Goal: Manage account settings

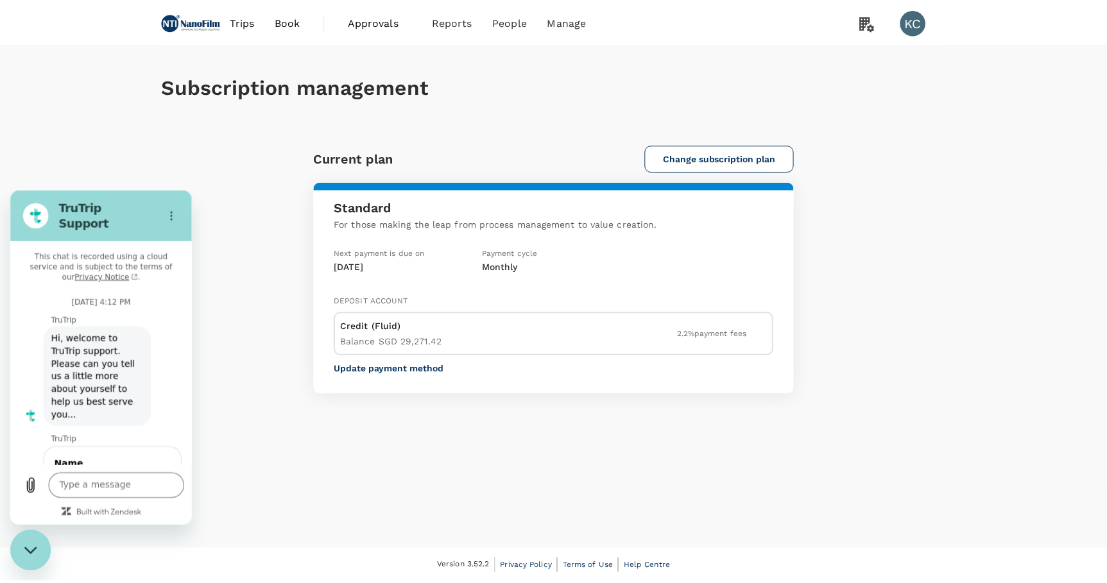
scroll to position [1855, 0]
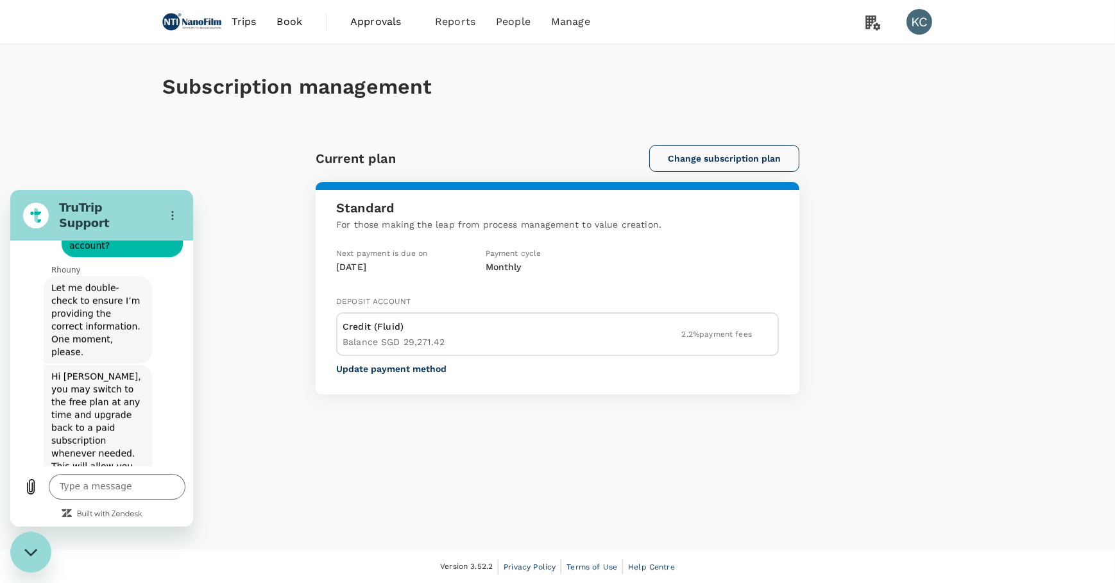
click at [724, 148] on button "Change subscription plan" at bounding box center [724, 158] width 150 height 27
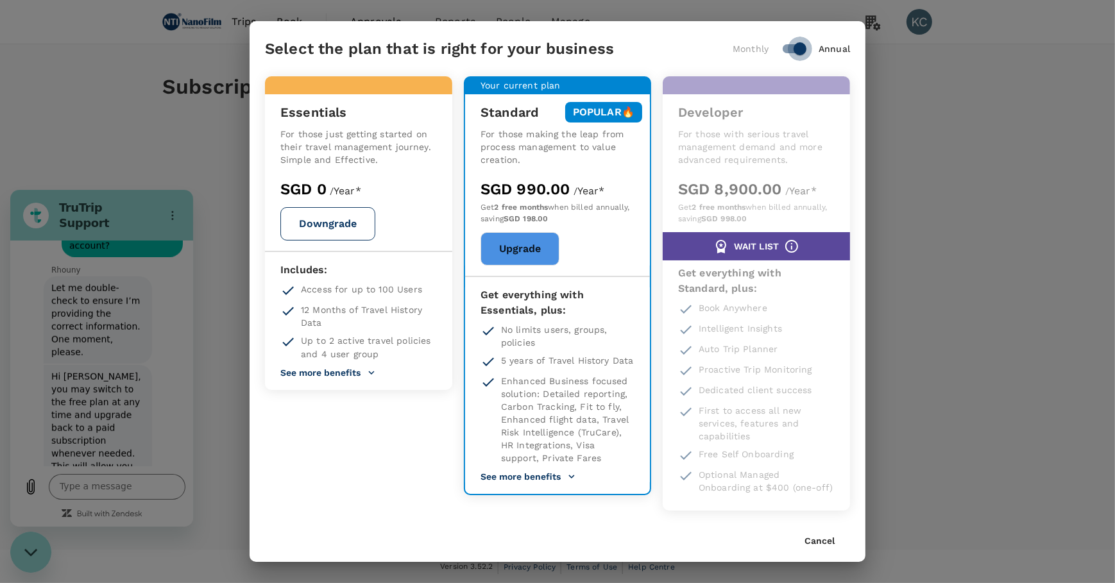
click at [795, 61] on input "checkbox" at bounding box center [799, 49] width 73 height 24
checkbox input "false"
click at [338, 367] on button "See more benefits" at bounding box center [328, 373] width 96 height 12
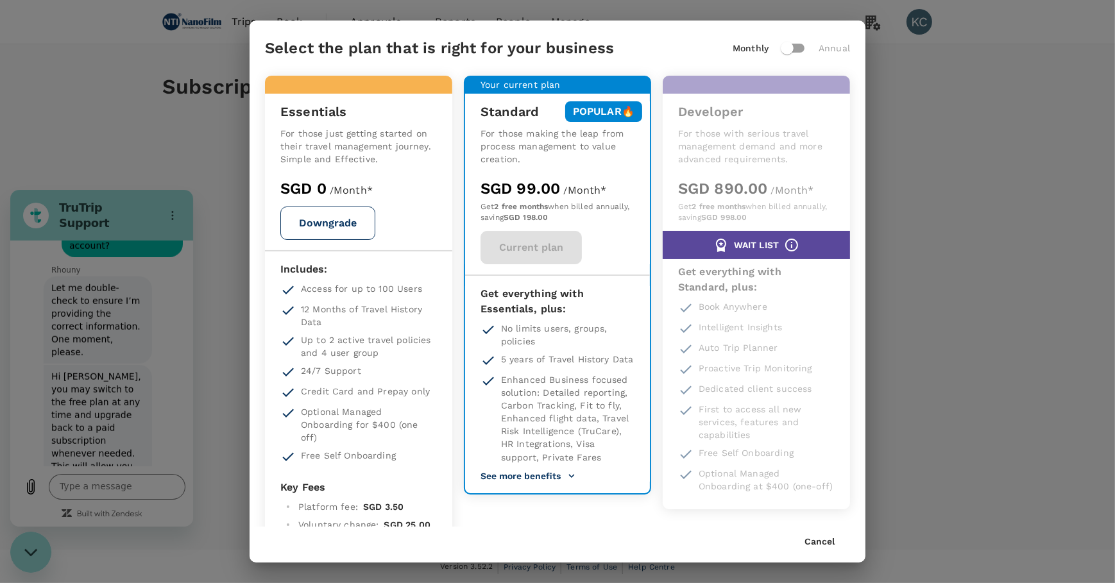
click at [835, 545] on div "Cancel" at bounding box center [827, 542] width 46 height 10
click at [827, 541] on button "Cancel" at bounding box center [819, 542] width 30 height 10
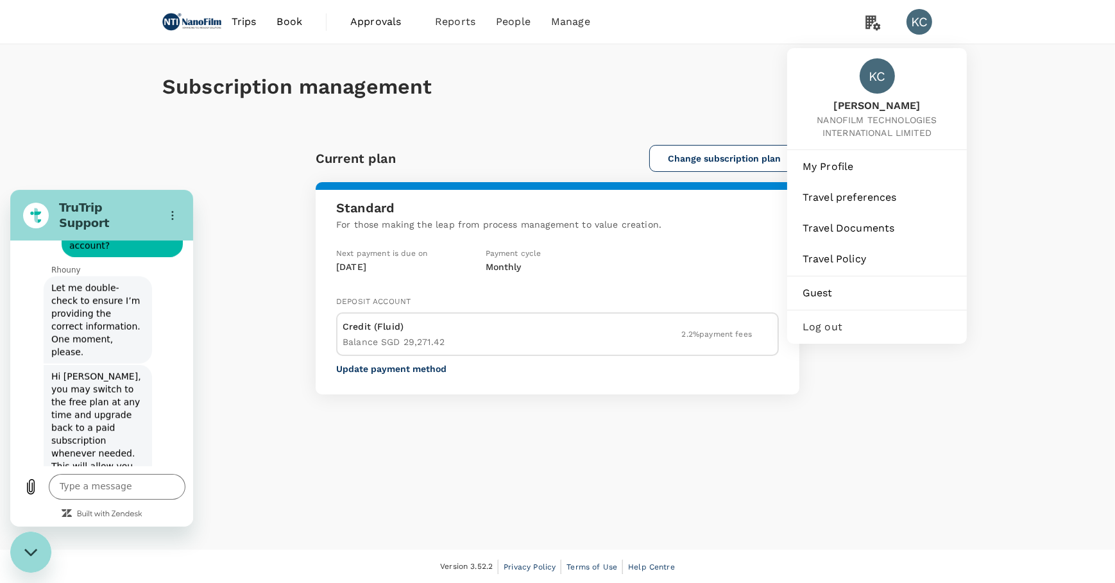
click at [912, 34] on div "KC" at bounding box center [925, 22] width 36 height 26
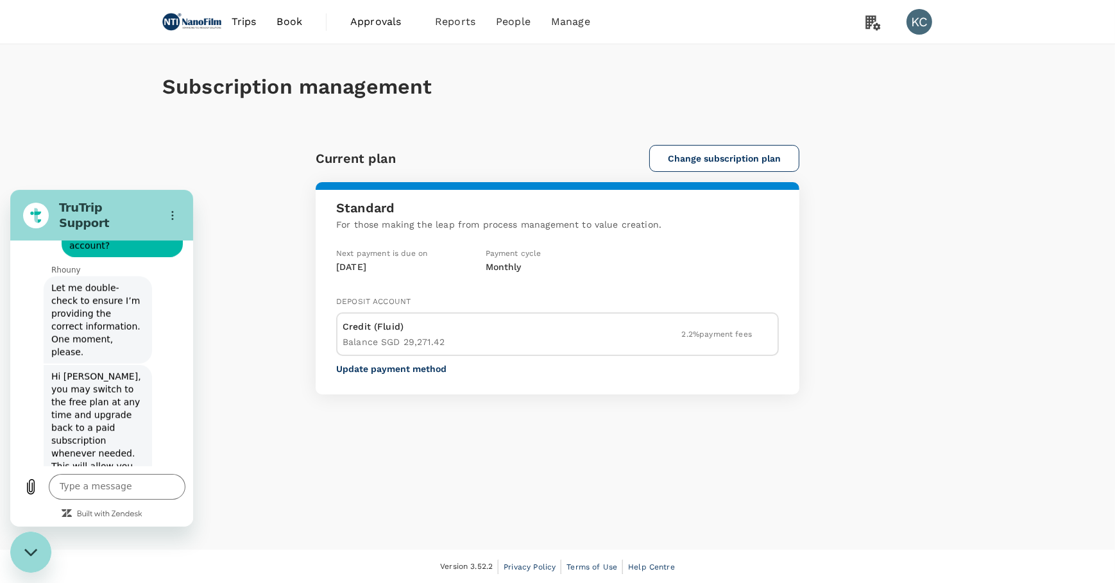
click at [31, 559] on div "Close messaging window" at bounding box center [31, 551] width 38 height 38
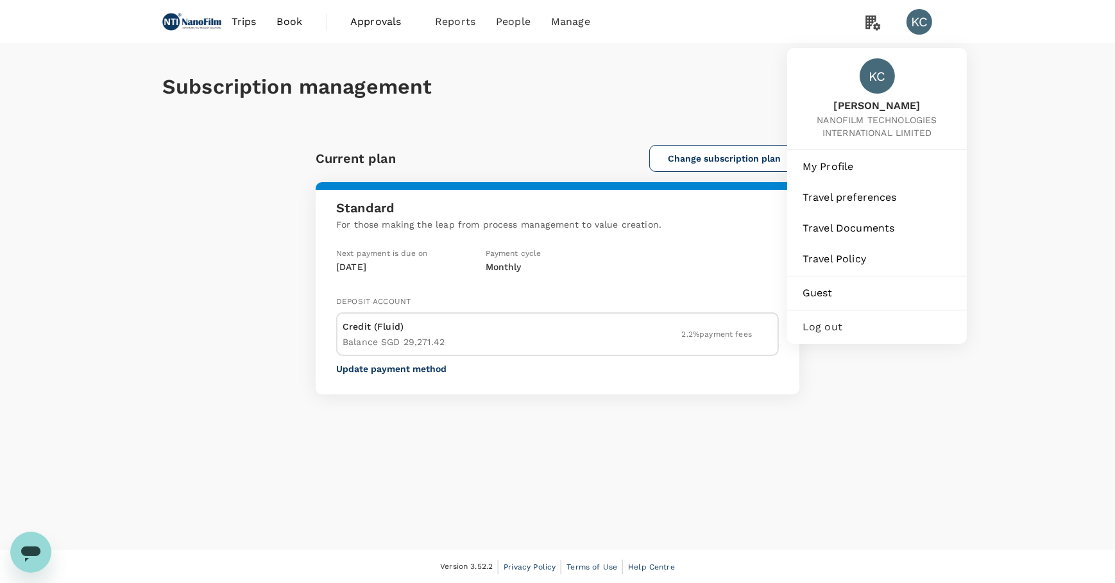
click at [924, 23] on div "KC" at bounding box center [920, 22] width 26 height 26
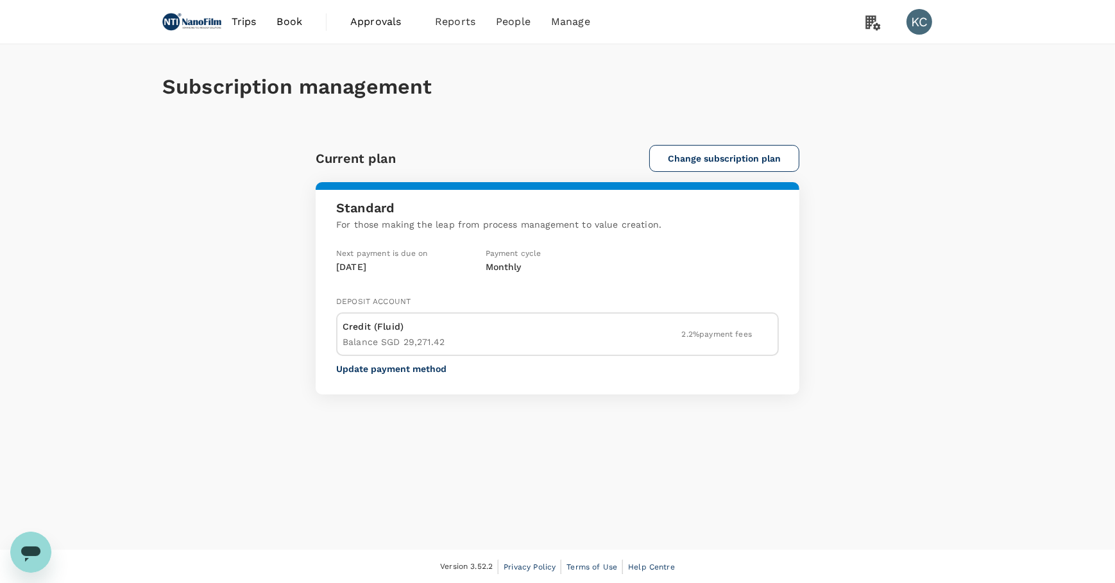
click at [928, 21] on div "KC" at bounding box center [920, 22] width 26 height 26
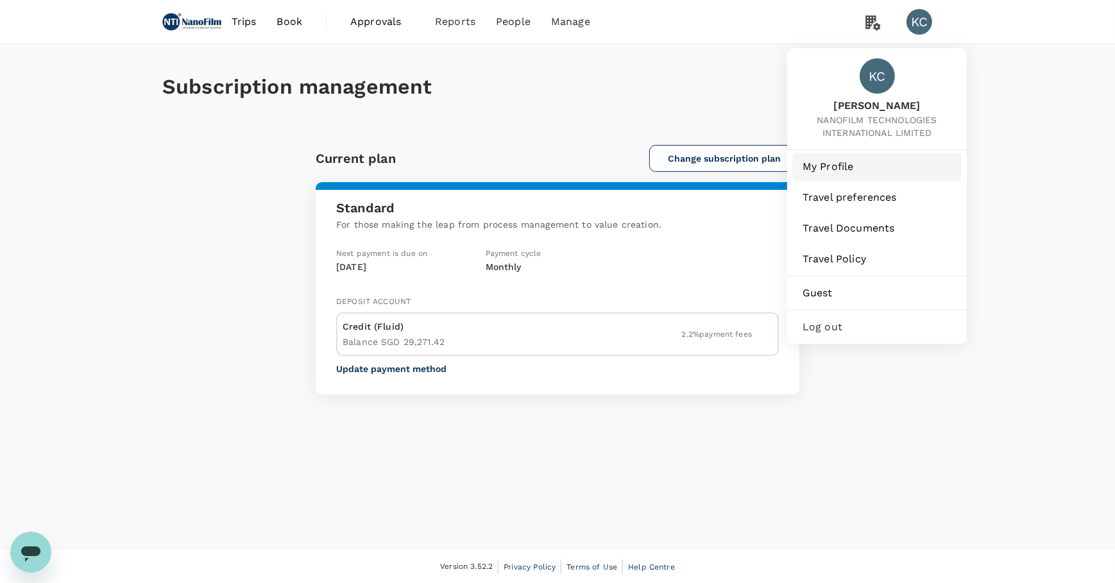
click at [851, 163] on span "My Profile" at bounding box center [877, 166] width 149 height 15
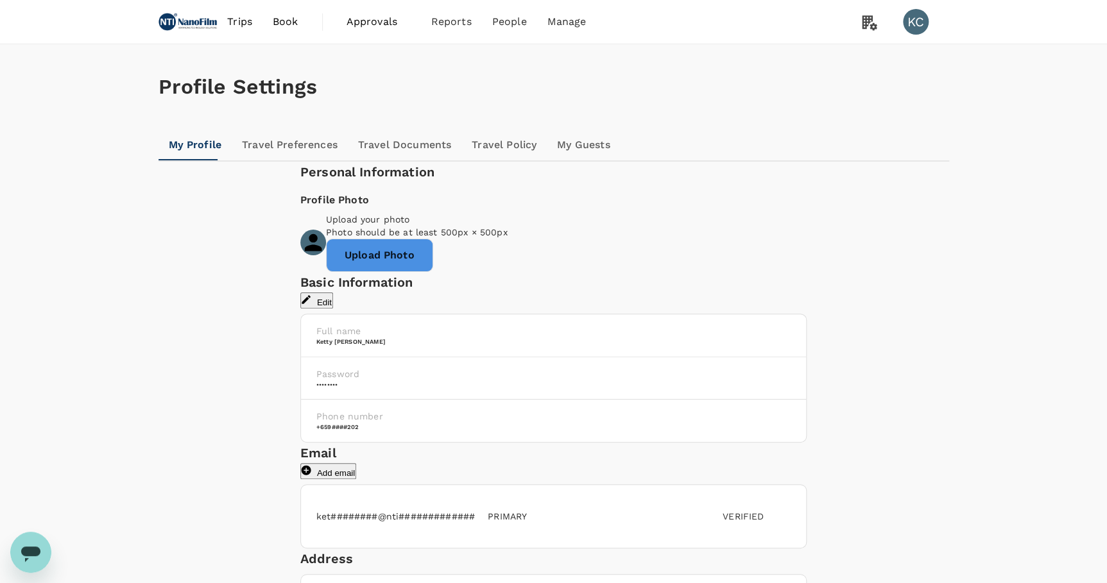
click at [249, 158] on link "Travel Preferences" at bounding box center [290, 145] width 116 height 31
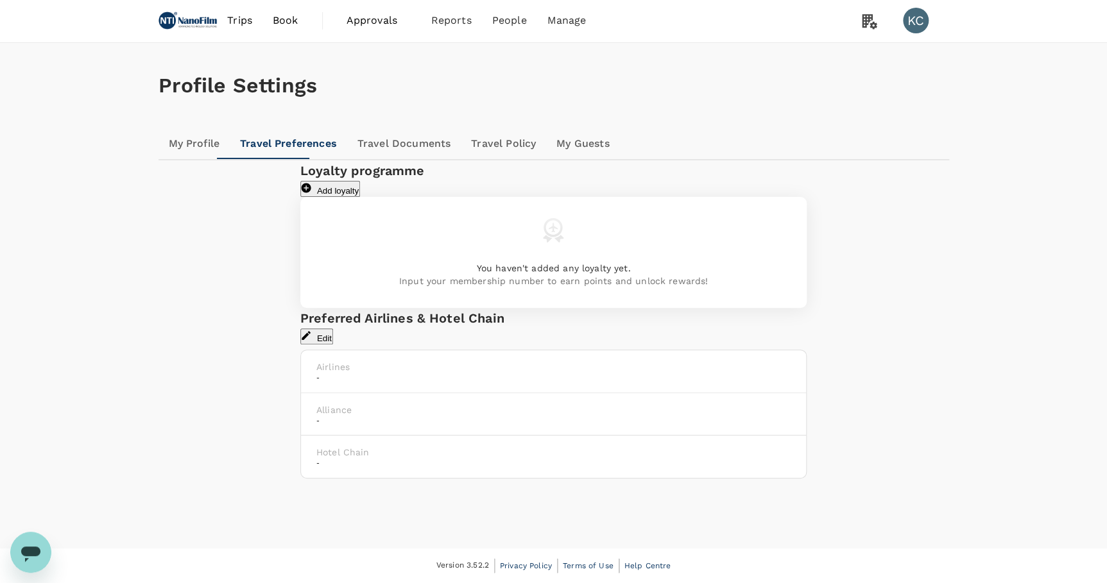
scroll to position [81, 0]
click at [347, 128] on link "Travel Documents" at bounding box center [404, 143] width 114 height 31
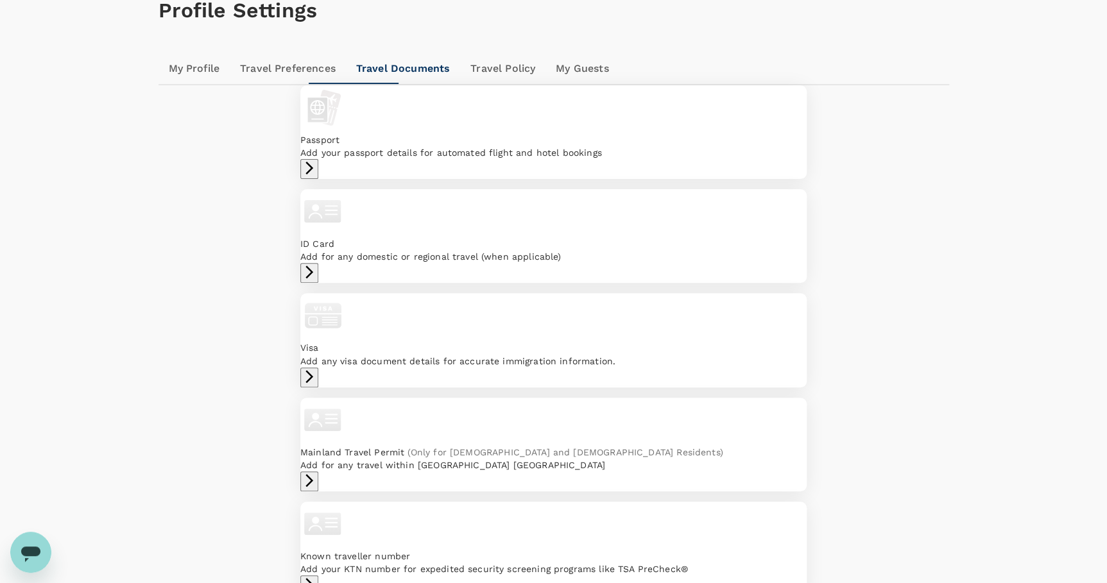
scroll to position [80, 0]
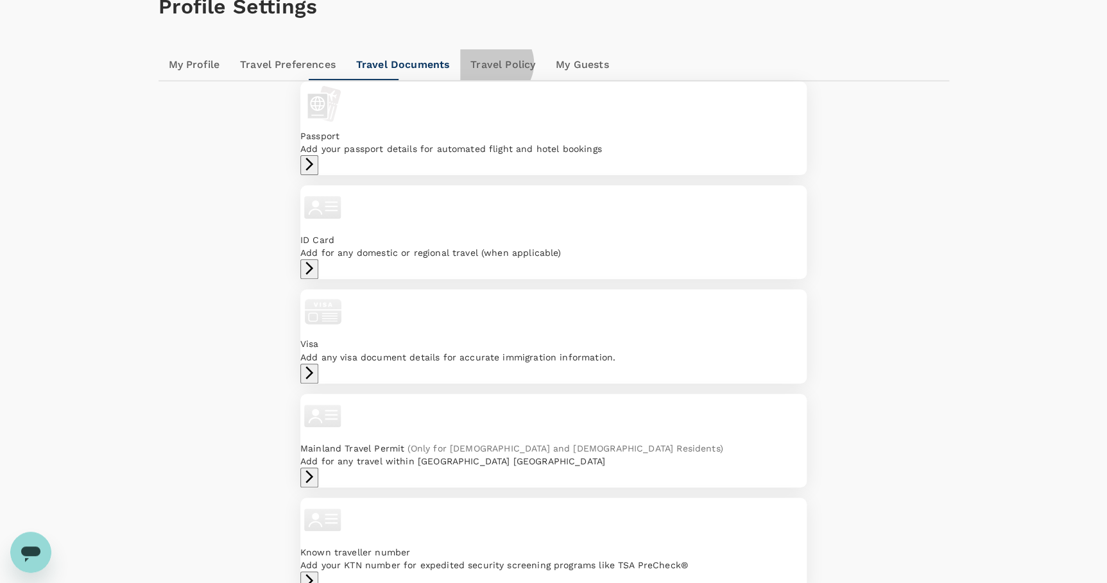
click at [460, 80] on link "Travel Policy" at bounding box center [502, 64] width 85 height 31
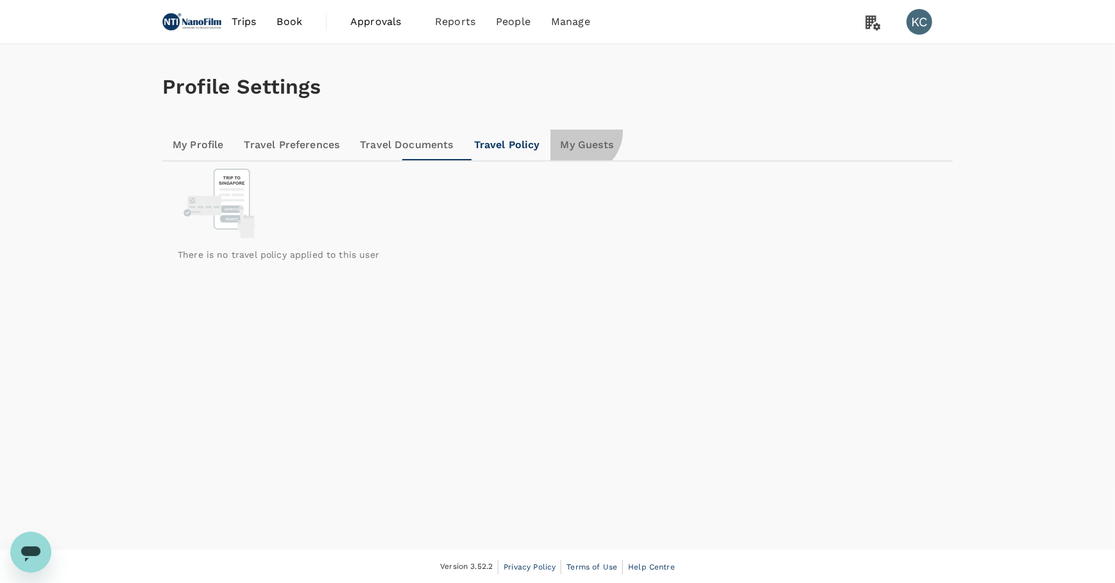
click at [550, 151] on link "My Guests" at bounding box center [586, 145] width 73 height 31
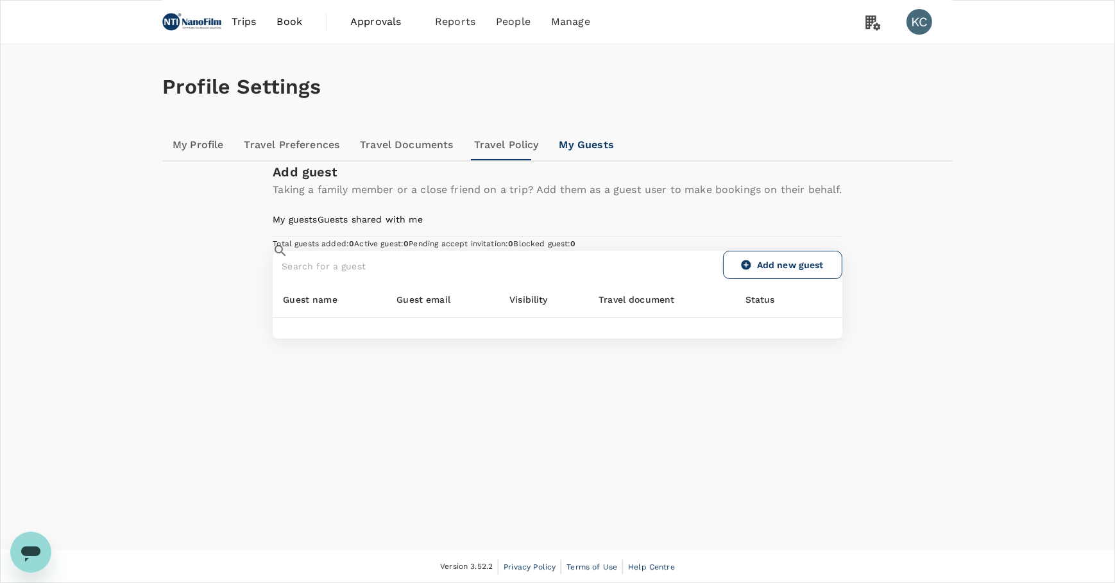
click at [189, 160] on link "My Profile" at bounding box center [198, 145] width 72 height 31
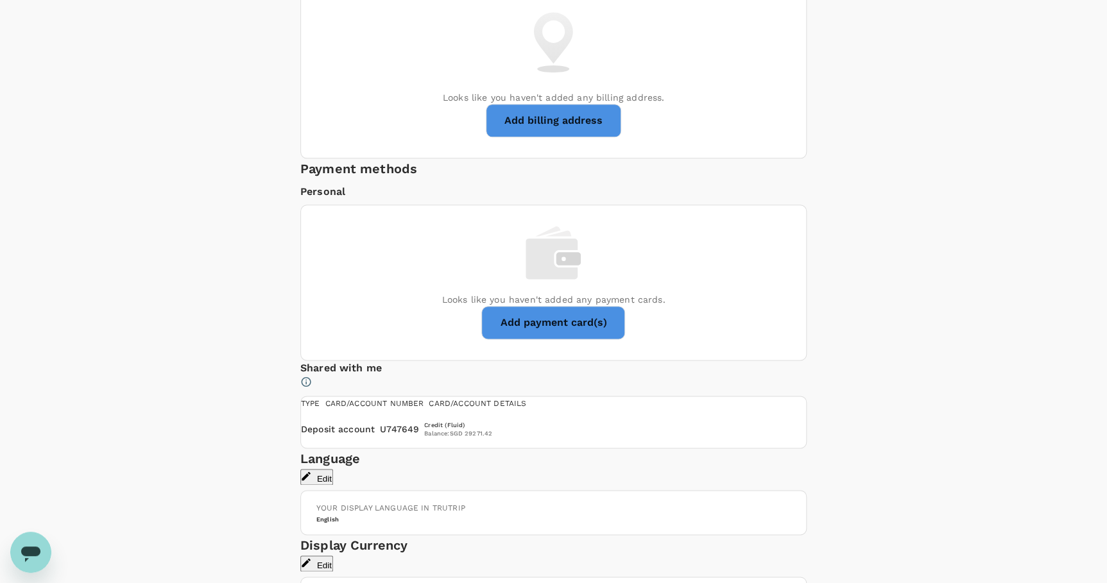
scroll to position [862, 0]
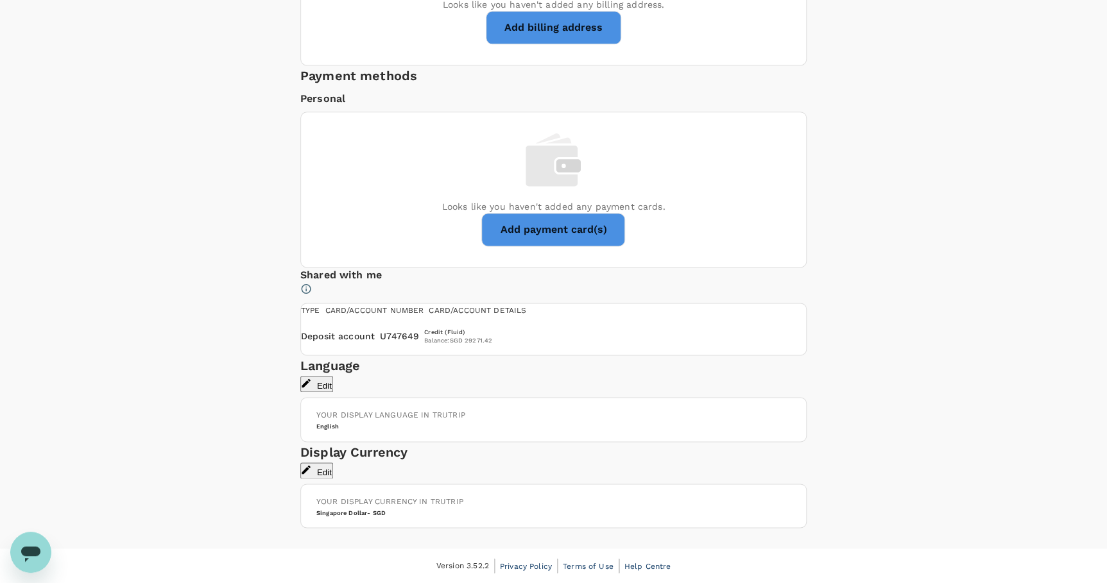
click at [35, 541] on icon "Open messaging window" at bounding box center [30, 552] width 23 height 23
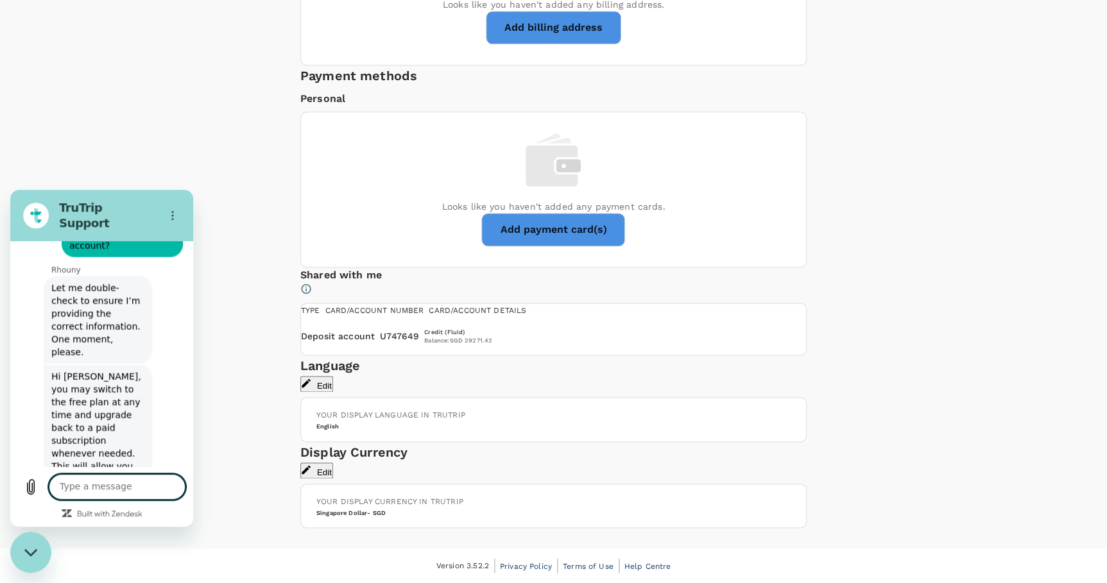
scroll to position [0, 0]
type textarea "H"
click at [529, 568] on span "Privacy Policy" at bounding box center [526, 565] width 52 height 9
